Goal: Check status

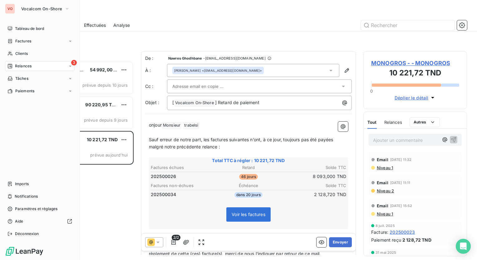
scroll to position [195, 99]
click at [52, 67] on div "3 Relances" at bounding box center [40, 66] width 70 height 10
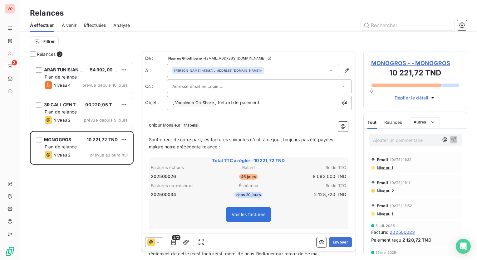
click at [152, 44] on div "Filtrer" at bounding box center [248, 42] width 437 height 12
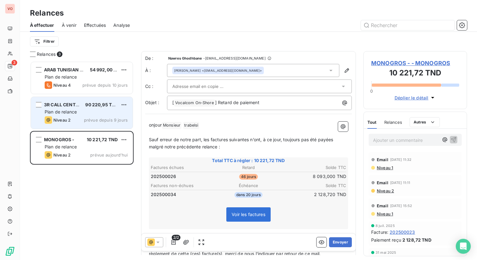
click at [102, 109] on div "3R CALL CENTER 90 220,95 TND Plan de relance Niveau 2 prévue depuis 9 jours" at bounding box center [82, 113] width 102 height 32
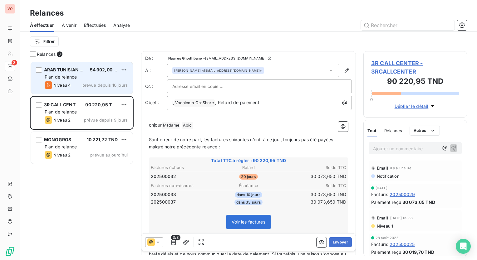
click at [82, 85] on div "Niveau 4 prévue depuis 10 jours" at bounding box center [86, 84] width 83 height 7
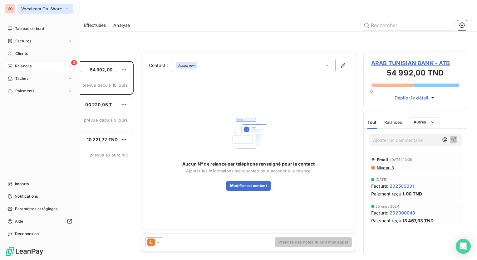
click at [42, 4] on button "Vocalcom On-Shore" at bounding box center [45, 9] width 56 height 10
